Goal: Task Accomplishment & Management: Use online tool/utility

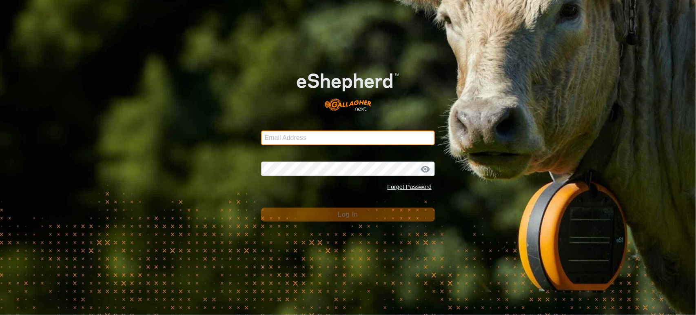
click at [309, 135] on input "Email Address" at bounding box center [348, 138] width 174 height 15
click at [300, 142] on input "Email Address" at bounding box center [348, 138] width 174 height 15
click at [303, 138] on input "Email Address" at bounding box center [348, 138] width 174 height 15
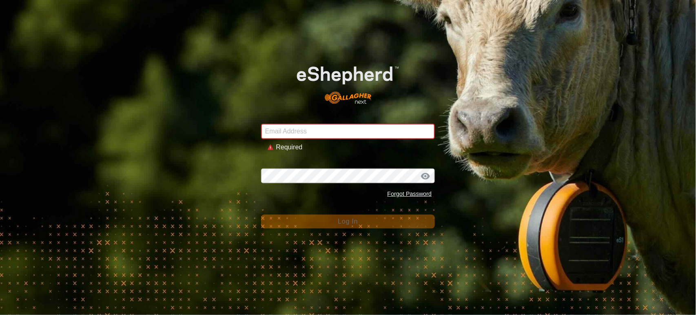
click at [109, 156] on div "Email Address Required Password Forgot Password Log In" at bounding box center [348, 157] width 696 height 315
click at [307, 127] on input "Email Address" at bounding box center [348, 132] width 174 height 16
click at [0, 315] on com-1password-button at bounding box center [0, 315] width 0 height 0
type input "andrew.macdonald103@gmail.com"
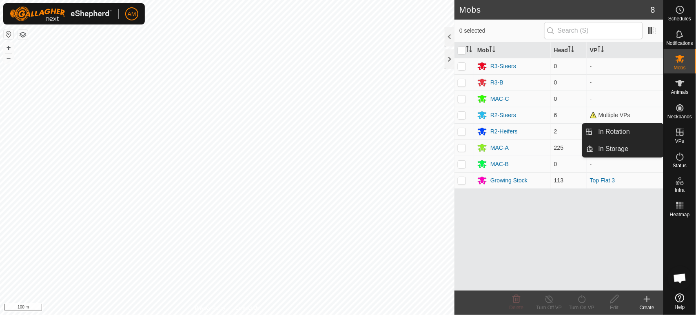
drag, startPoint x: 661, startPoint y: 133, endPoint x: 639, endPoint y: 131, distance: 21.8
click at [639, 131] on link "In Rotation" at bounding box center [629, 132] width 70 height 16
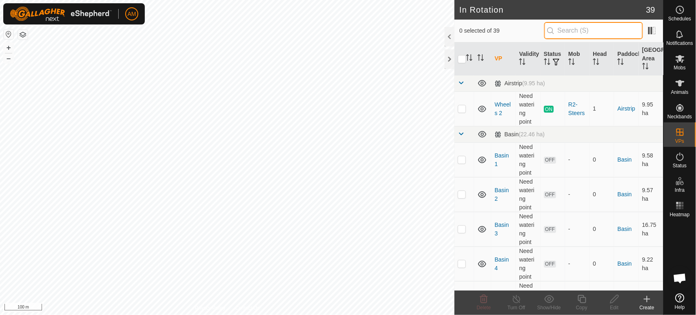
click at [588, 36] on input "text" at bounding box center [594, 30] width 99 height 17
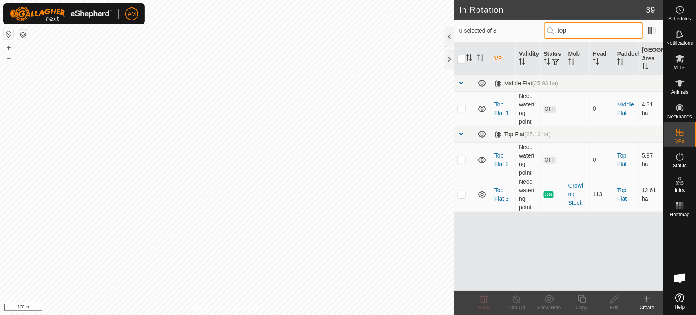
type input "top"
click at [465, 196] on p-checkbox at bounding box center [462, 194] width 8 height 7
checkbox input "true"
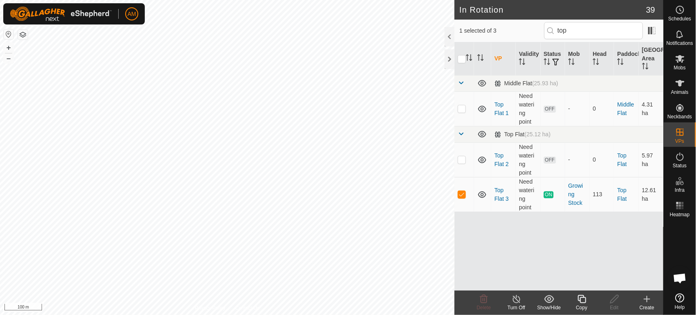
click at [579, 303] on icon at bounding box center [582, 299] width 10 height 10
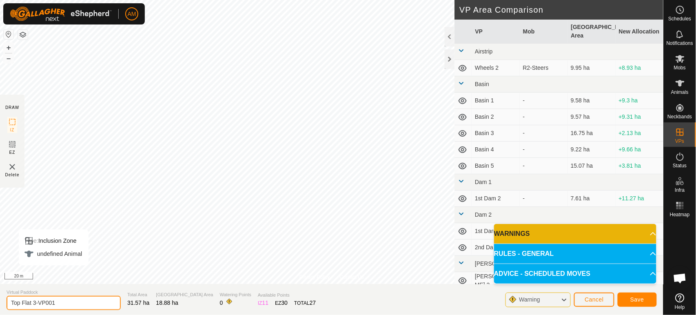
drag, startPoint x: 31, startPoint y: 300, endPoint x: 135, endPoint y: 308, distance: 103.6
click at [130, 311] on section "Virtual Paddock Top Flat 3-VP001 Total Area 31.57 ha Grazing Area 18.88 ha Wate…" at bounding box center [332, 299] width 664 height 31
type input "Top Flat 4"
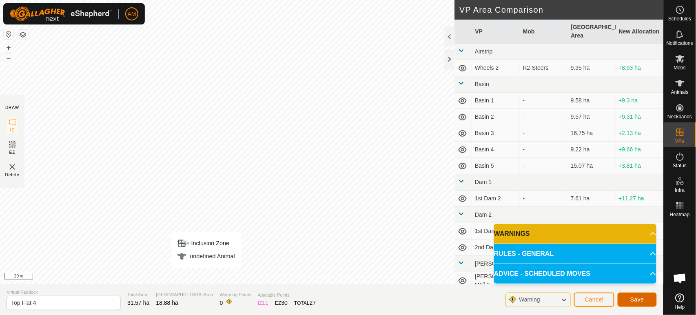
click at [638, 302] on span "Save" at bounding box center [638, 299] width 14 height 7
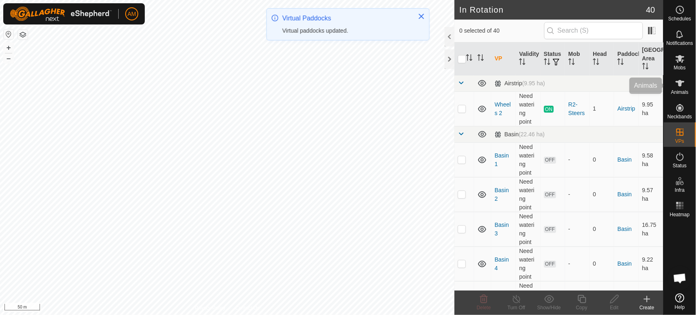
click at [687, 87] on es-animals-svg-icon at bounding box center [680, 83] width 15 height 13
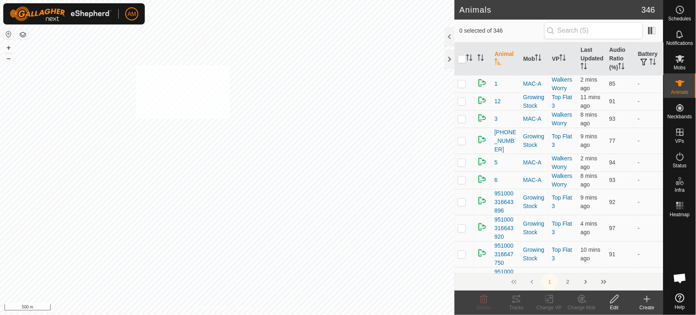
checkbox input "true"
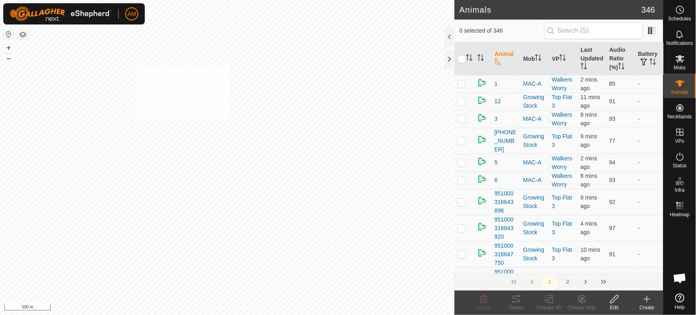
checkbox input "true"
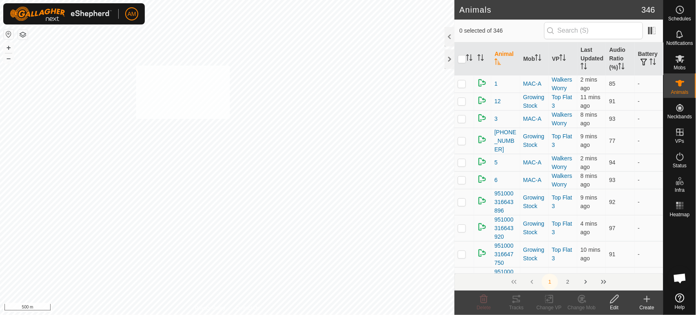
checkbox input "true"
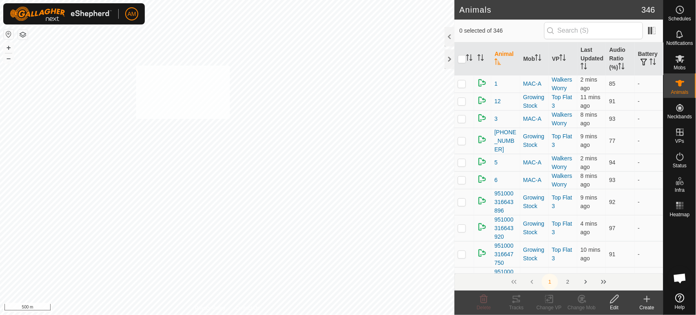
checkbox input "true"
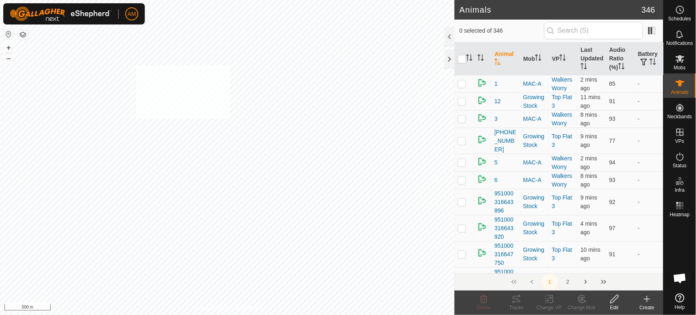
checkbox input "true"
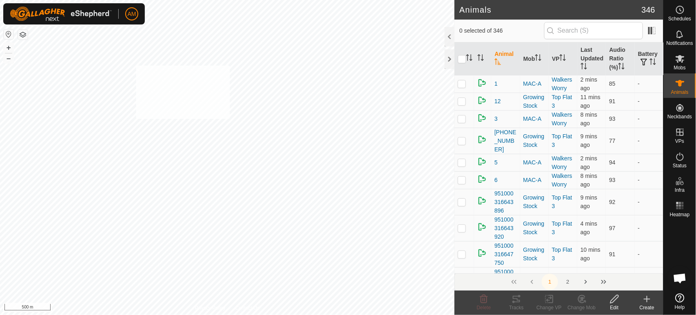
checkbox input "true"
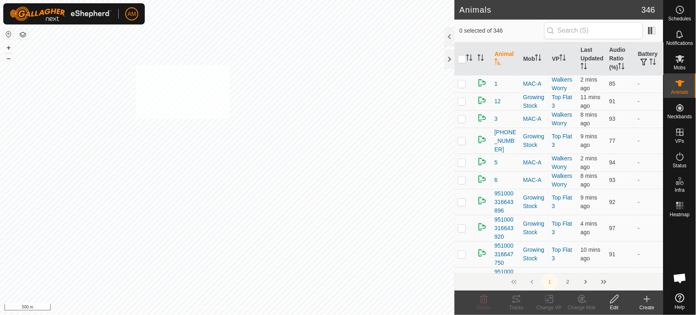
checkbox input "true"
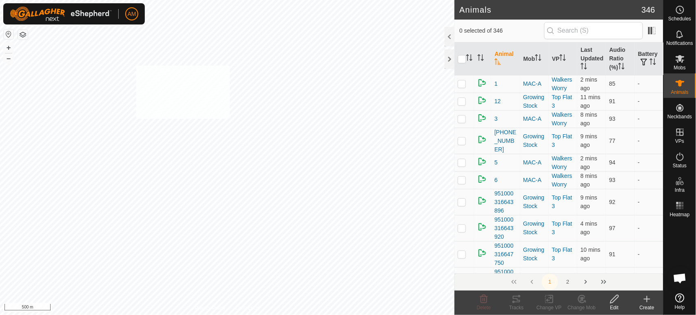
checkbox input "true"
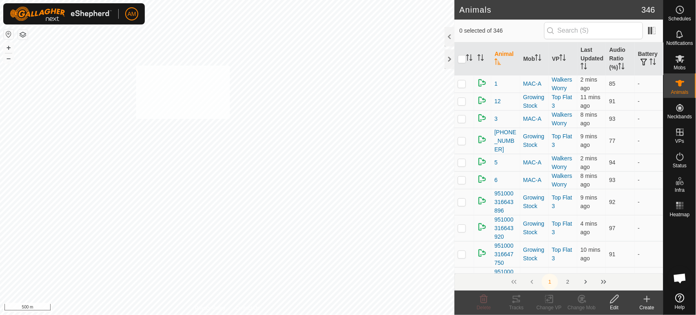
checkbox input "true"
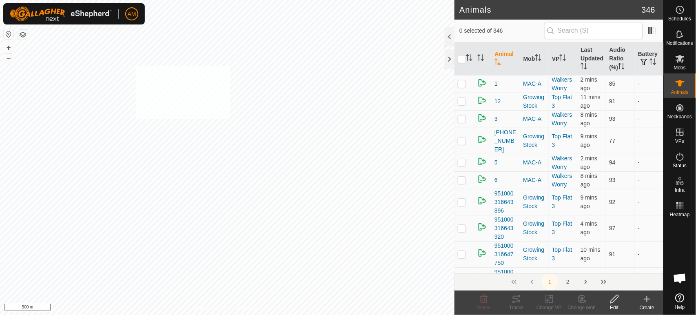
checkbox input "true"
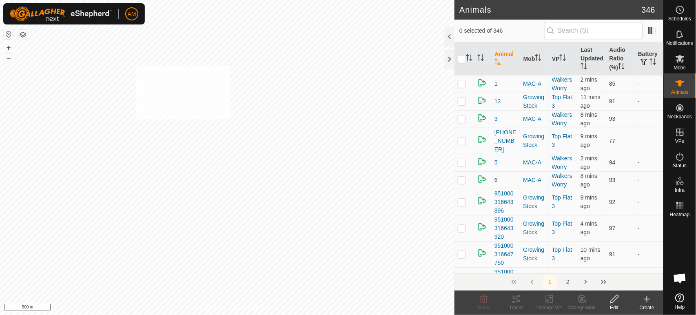
checkbox input "true"
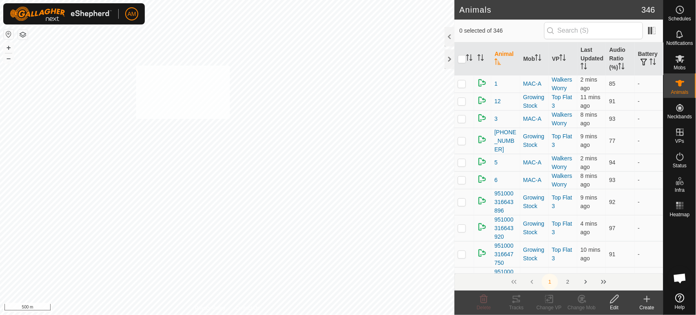
checkbox input "true"
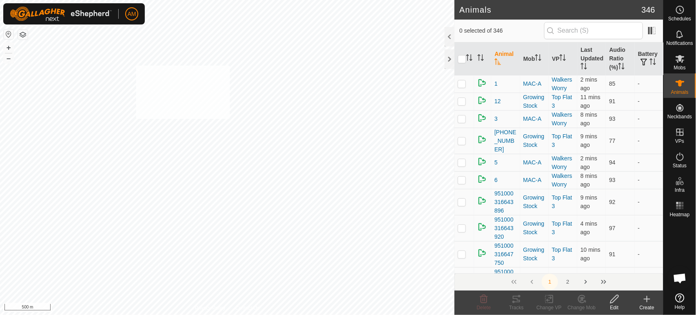
checkbox input "true"
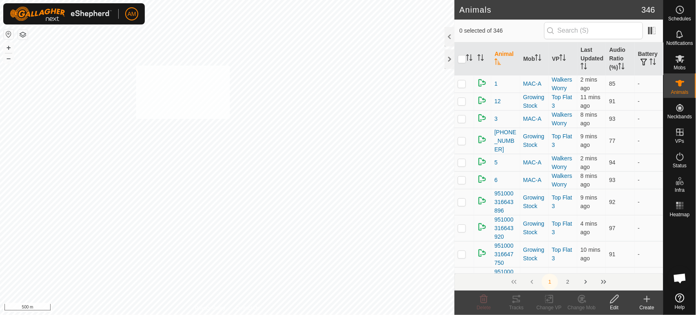
checkbox input "true"
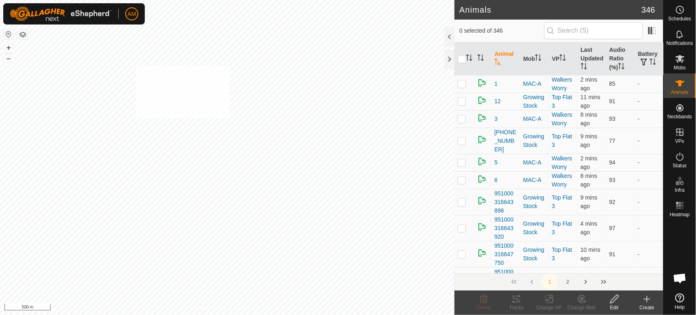
checkbox input "true"
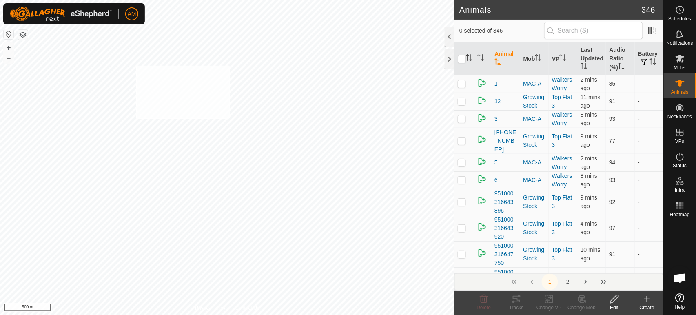
checkbox input "true"
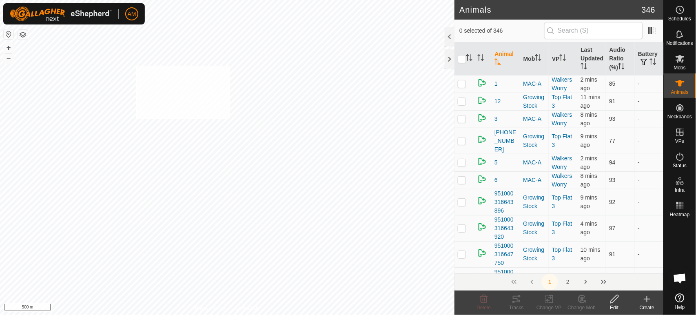
checkbox input "true"
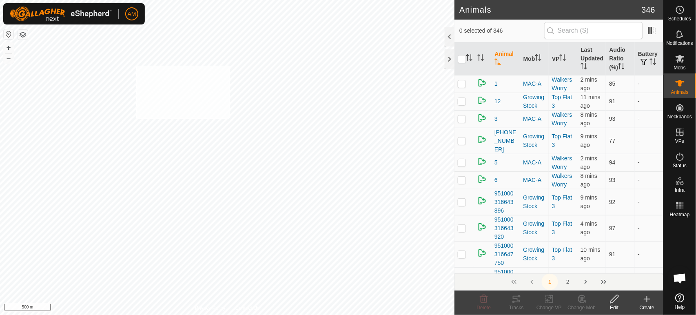
checkbox input "true"
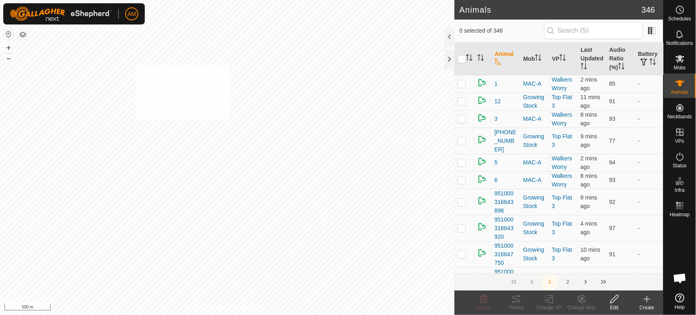
checkbox input "true"
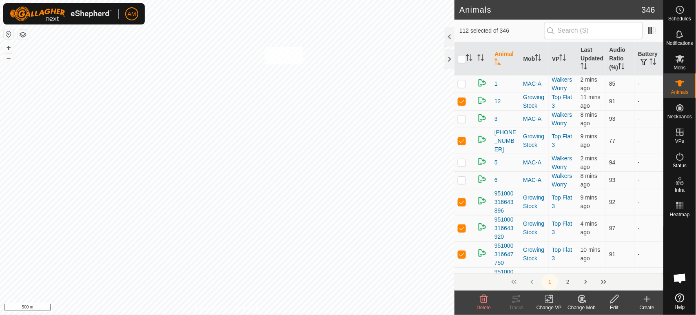
checkbox input "true"
click at [555, 300] on change-vp-svg-icon at bounding box center [549, 299] width 33 height 10
click at [555, 266] on link "Choose VP..." at bounding box center [574, 264] width 81 height 16
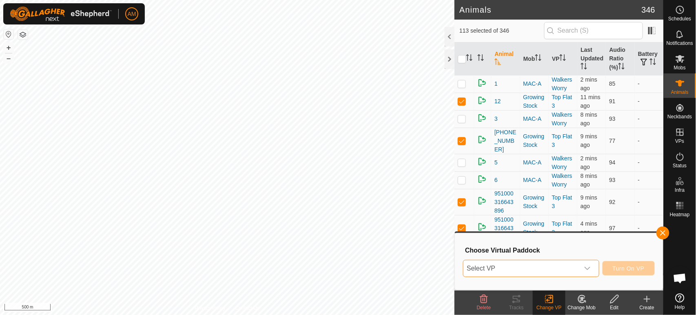
click at [545, 263] on span "Select VP" at bounding box center [522, 268] width 116 height 16
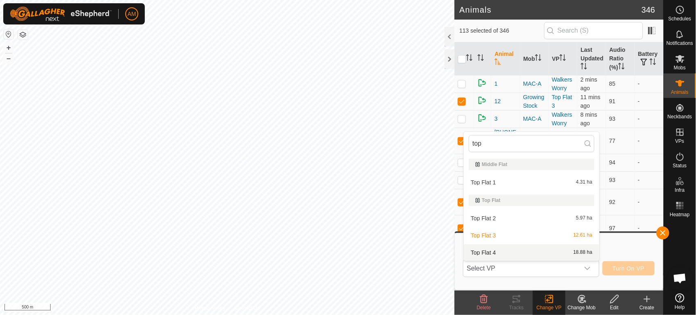
type input "top"
click at [499, 251] on li "Top Flat 4 18.88 ha" at bounding box center [532, 253] width 136 height 16
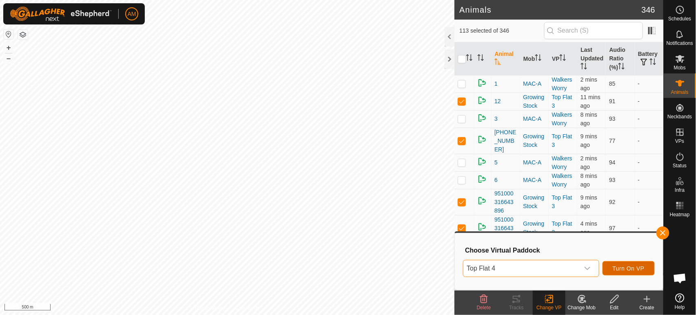
click at [625, 265] on button "Turn On VP" at bounding box center [629, 268] width 52 height 14
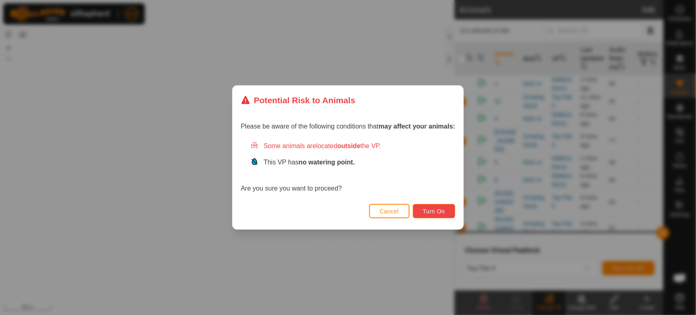
click at [436, 213] on span "Turn On" at bounding box center [434, 211] width 22 height 7
